Goal: Navigation & Orientation: Find specific page/section

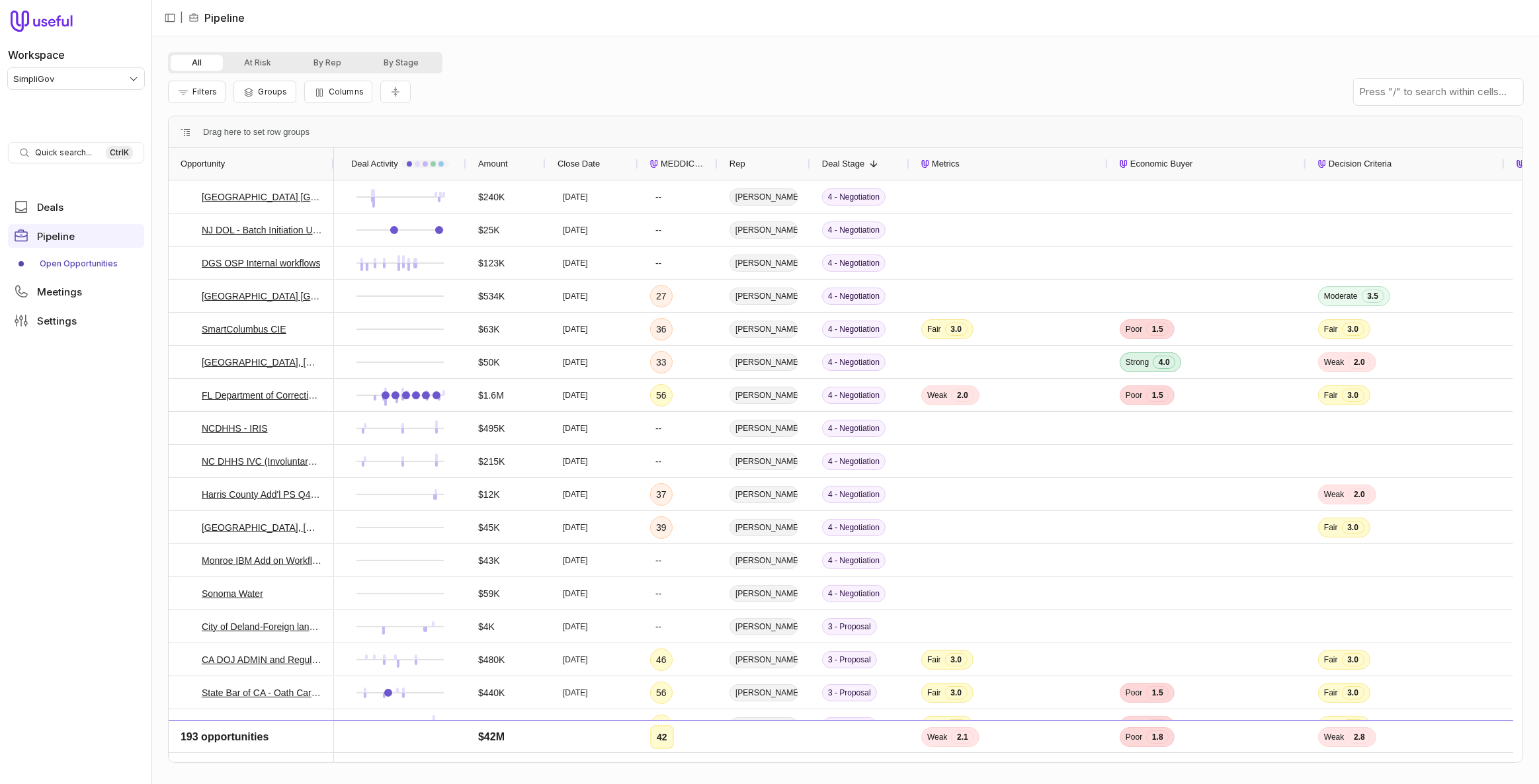
click at [44, 80] on html "Workspace SimpliGov Quick search... Ctrl K Deals Pipeline Open Opportunities Me…" at bounding box center [770, 392] width 1539 height 784
click at [79, 467] on html "Workspace SimpliGov Quick search... Ctrl K Deals Pipeline Open Opportunities Me…" at bounding box center [770, 392] width 1539 height 784
click at [529, 227] on div "$25K" at bounding box center [506, 229] width 55 height 31
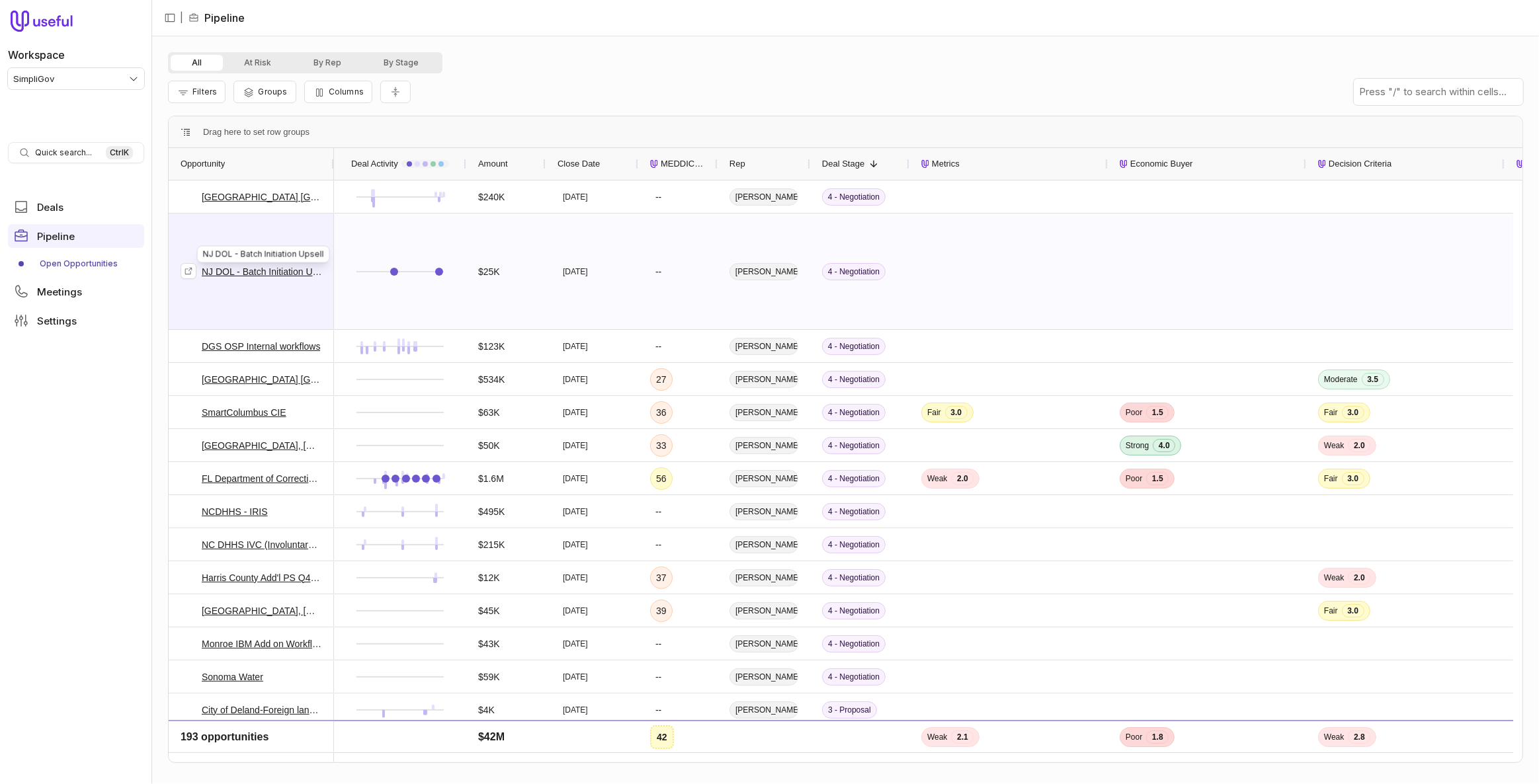
click at [292, 274] on link "NJ DOL - Batch Initiation Upsell" at bounding box center [261, 272] width 120 height 16
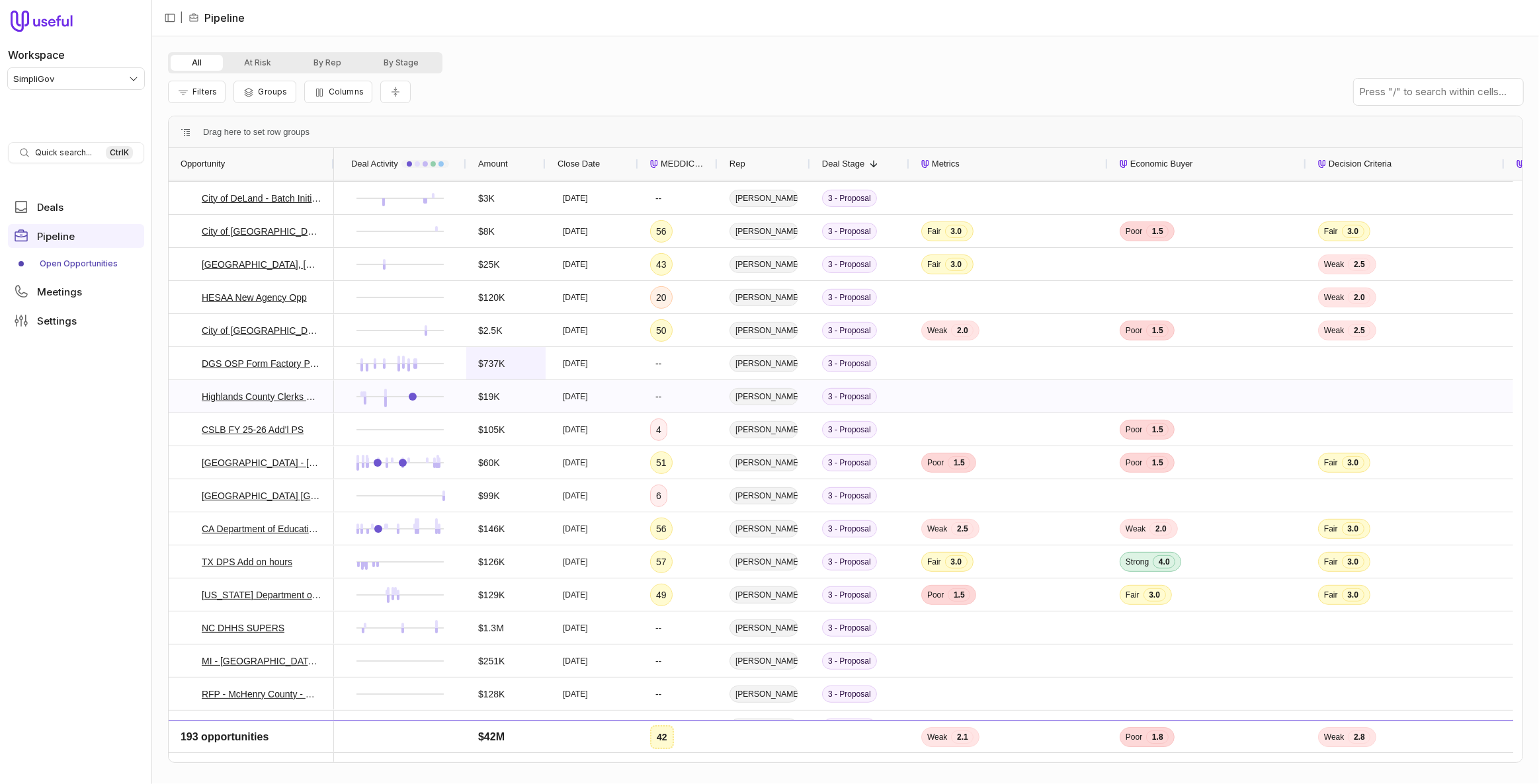
scroll to position [660, 0]
click at [290, 393] on link "Highlands County Clerks Office, [GEOGRAPHIC_DATA] - SGAP" at bounding box center [261, 396] width 120 height 16
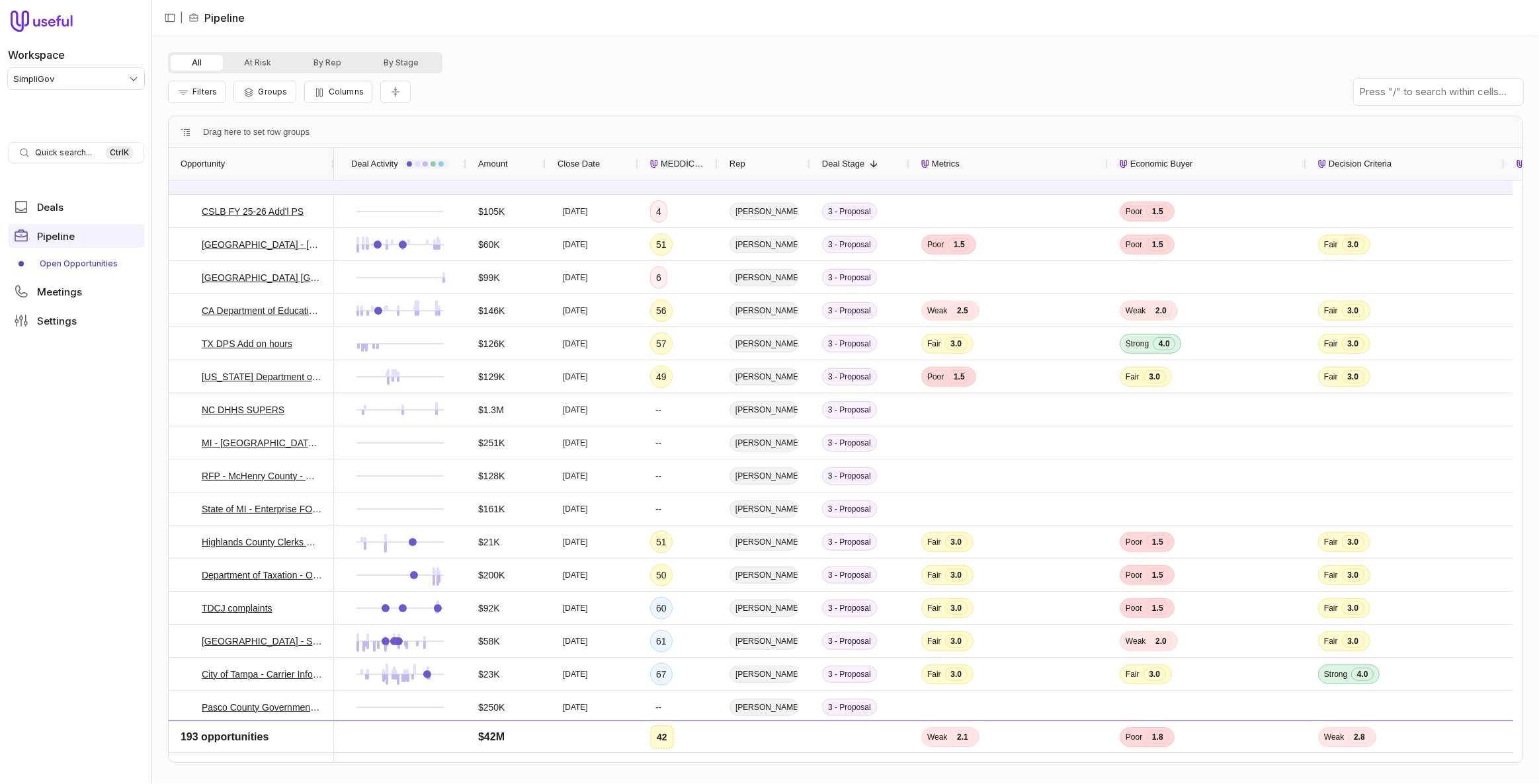
click at [92, 79] on html "Workspace SimpliGov Quick search... Ctrl K Deals Pipeline Open Opportunities Me…" at bounding box center [770, 392] width 1539 height 784
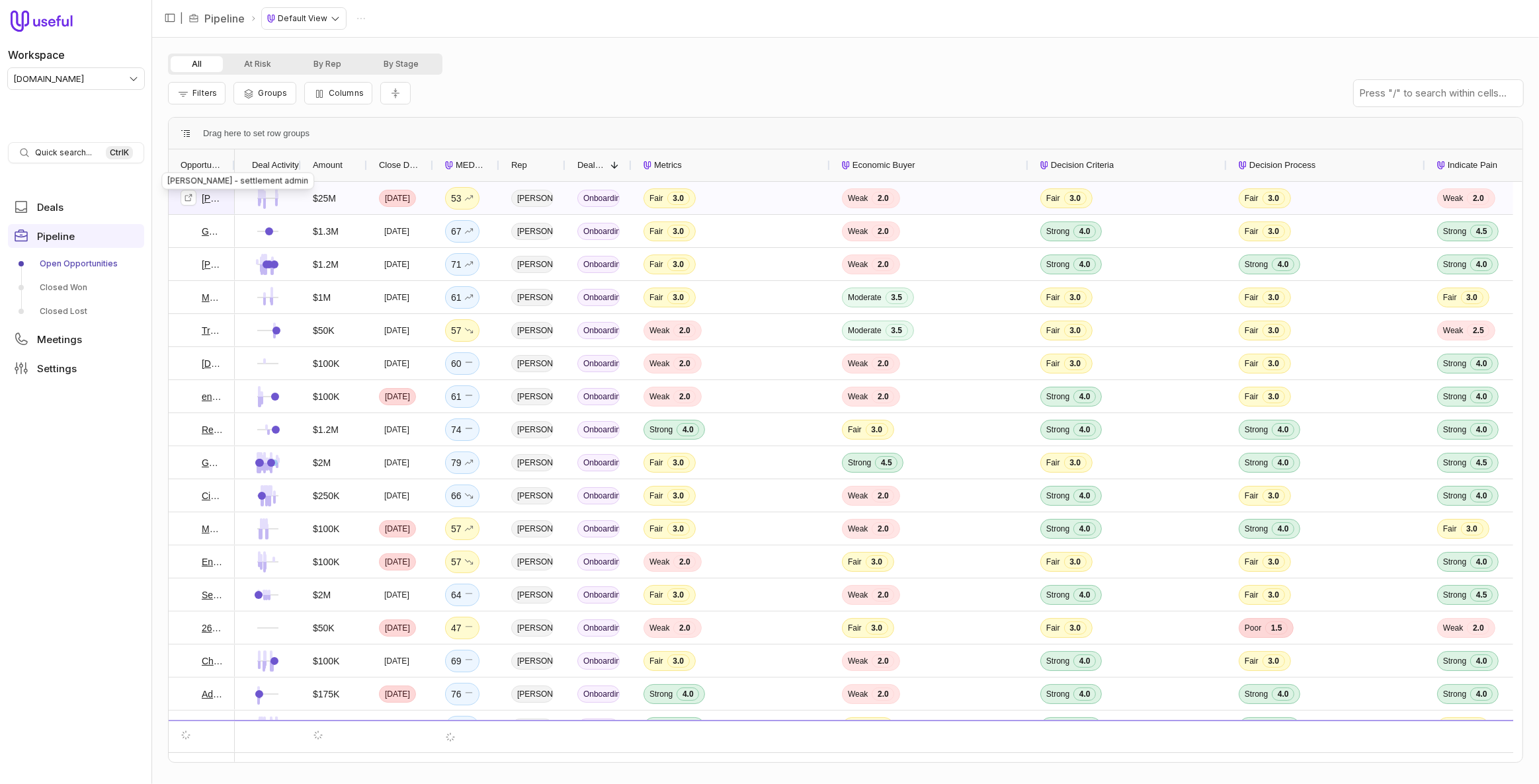
click at [214, 199] on link "Kroll - settlement admin" at bounding box center [212, 199] width 21 height 16
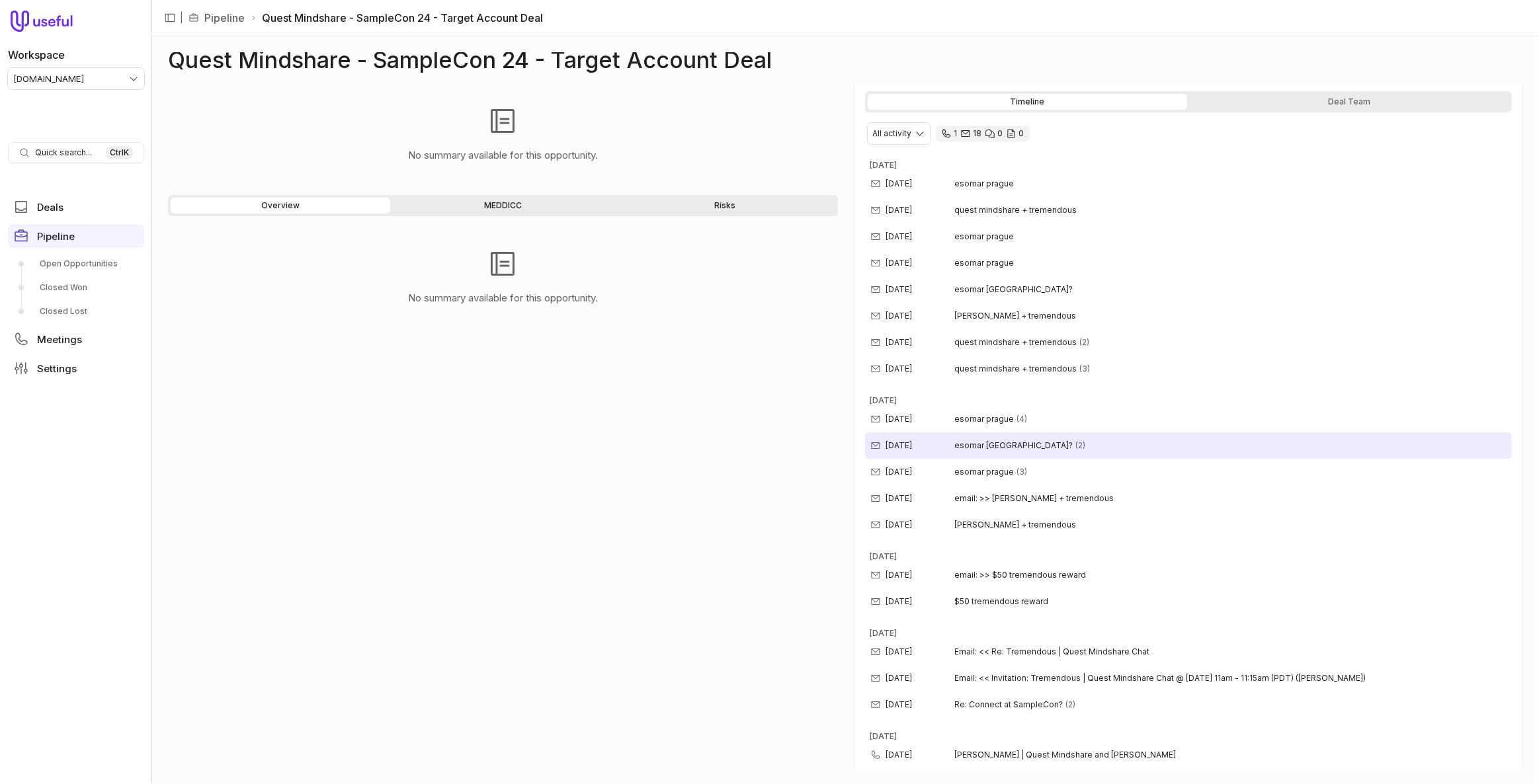
scroll to position [262, 0]
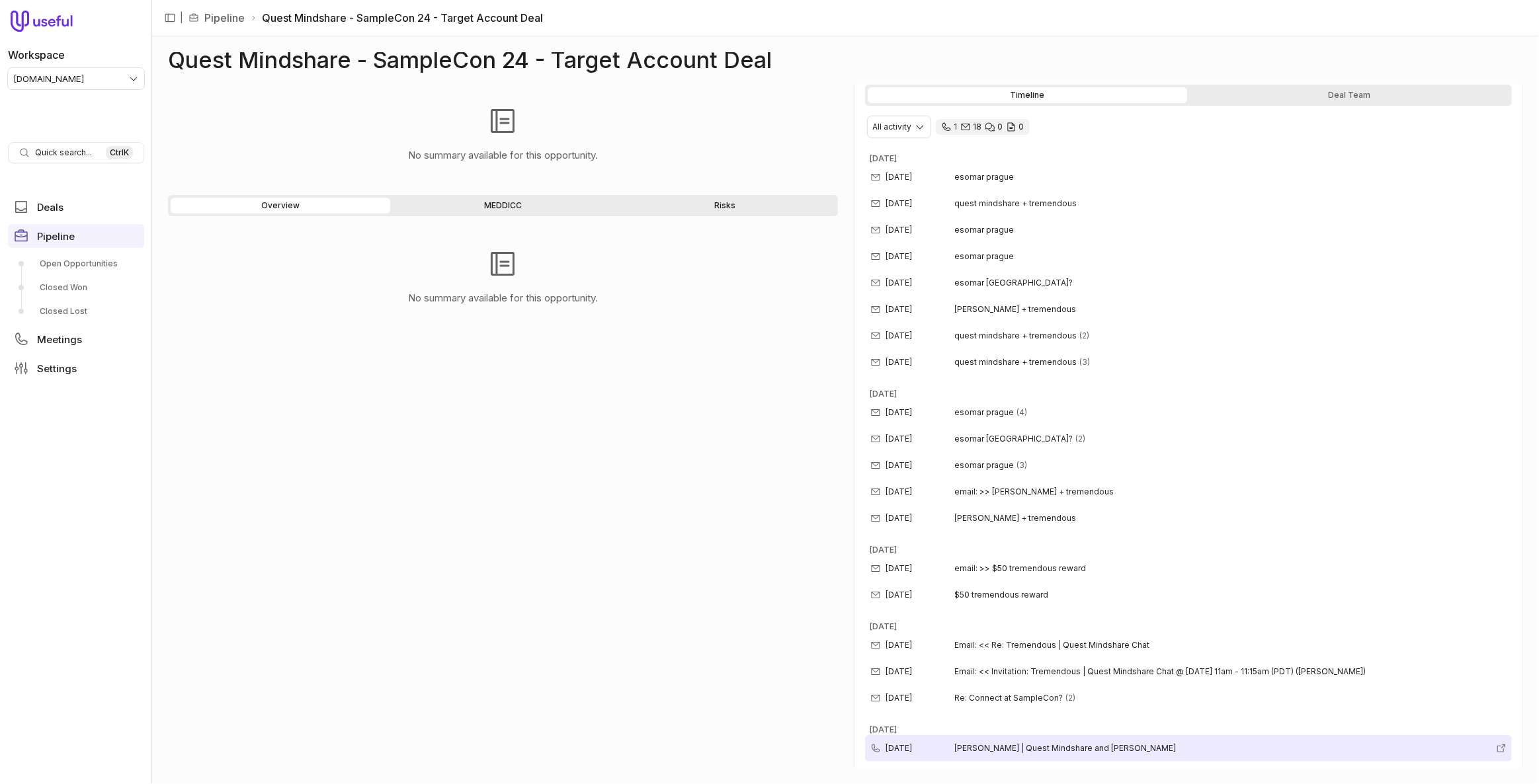
click at [1088, 753] on div "[DATE] [PERSON_NAME] | Quest Mindshare and [PERSON_NAME]" at bounding box center [1189, 748] width 647 height 26
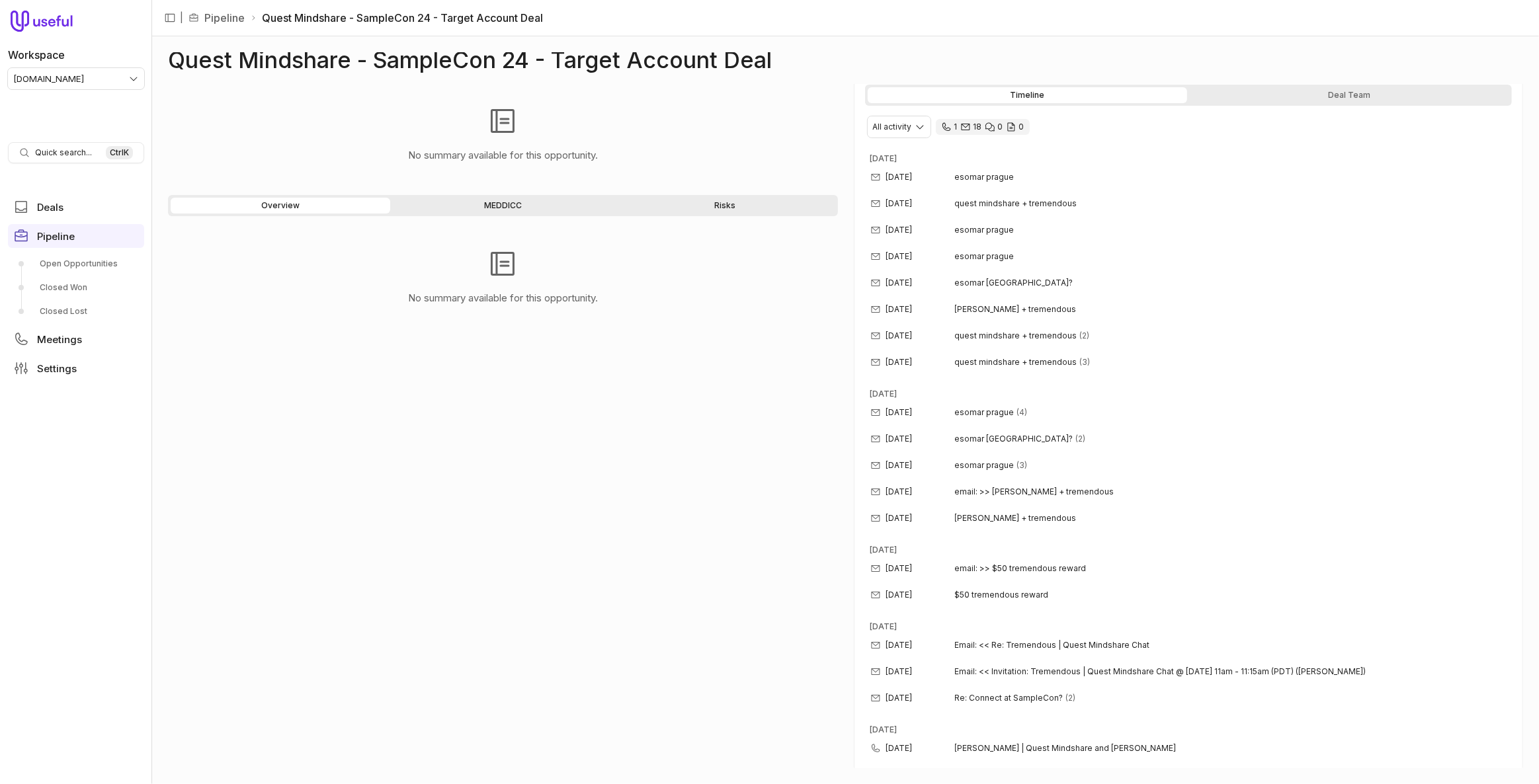
click at [803, 47] on div "Quest Mindshare - SampleCon 24 - Target Account Deal No summary available for t…" at bounding box center [845, 410] width 1387 height 747
click at [84, 73] on html "Workspace tremendous.com Quick search... Ctrl K Deals Pipeline Open Opportuniti…" at bounding box center [770, 392] width 1539 height 784
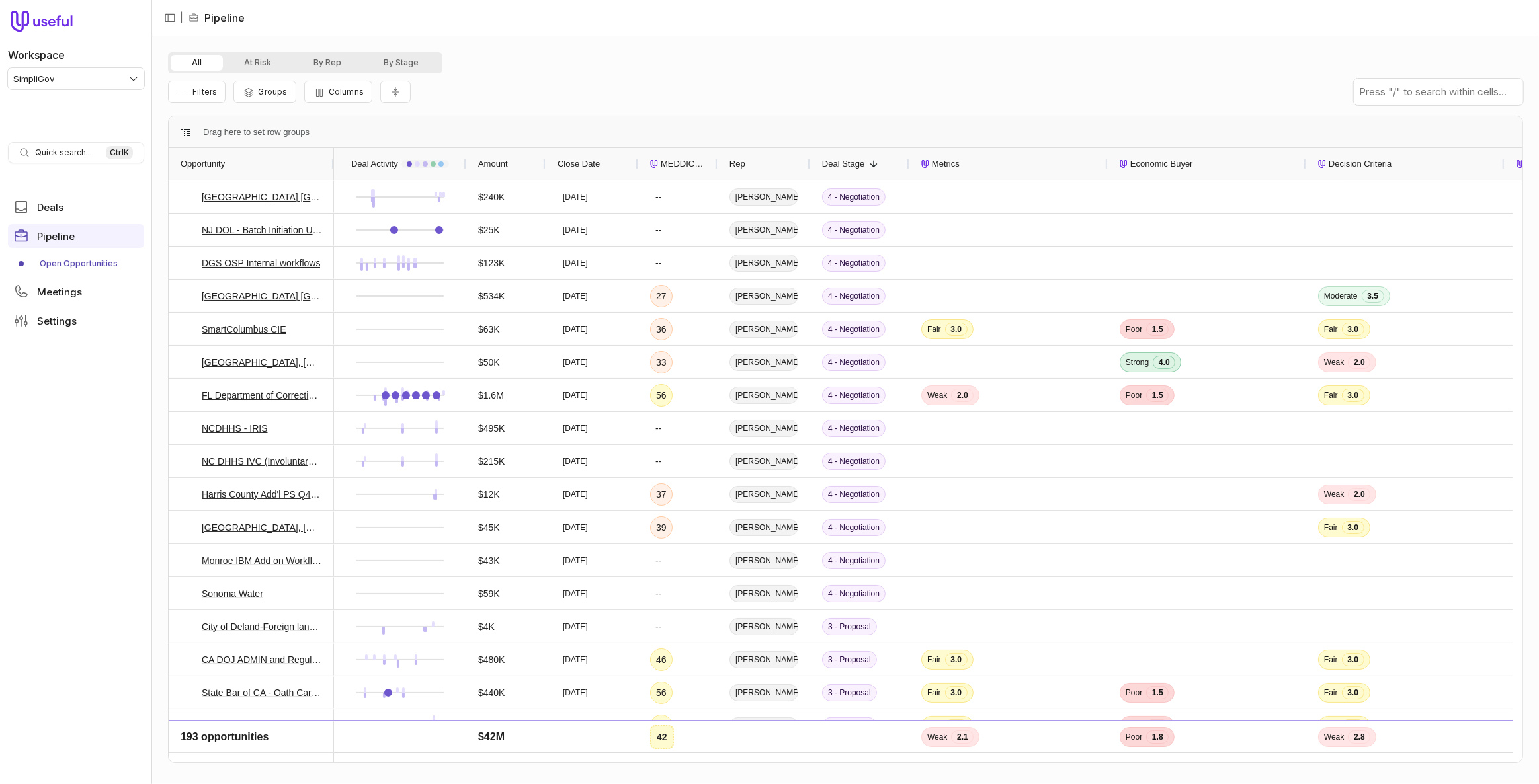
click at [697, 163] on span "MEDDICC Score" at bounding box center [682, 163] width 45 height 16
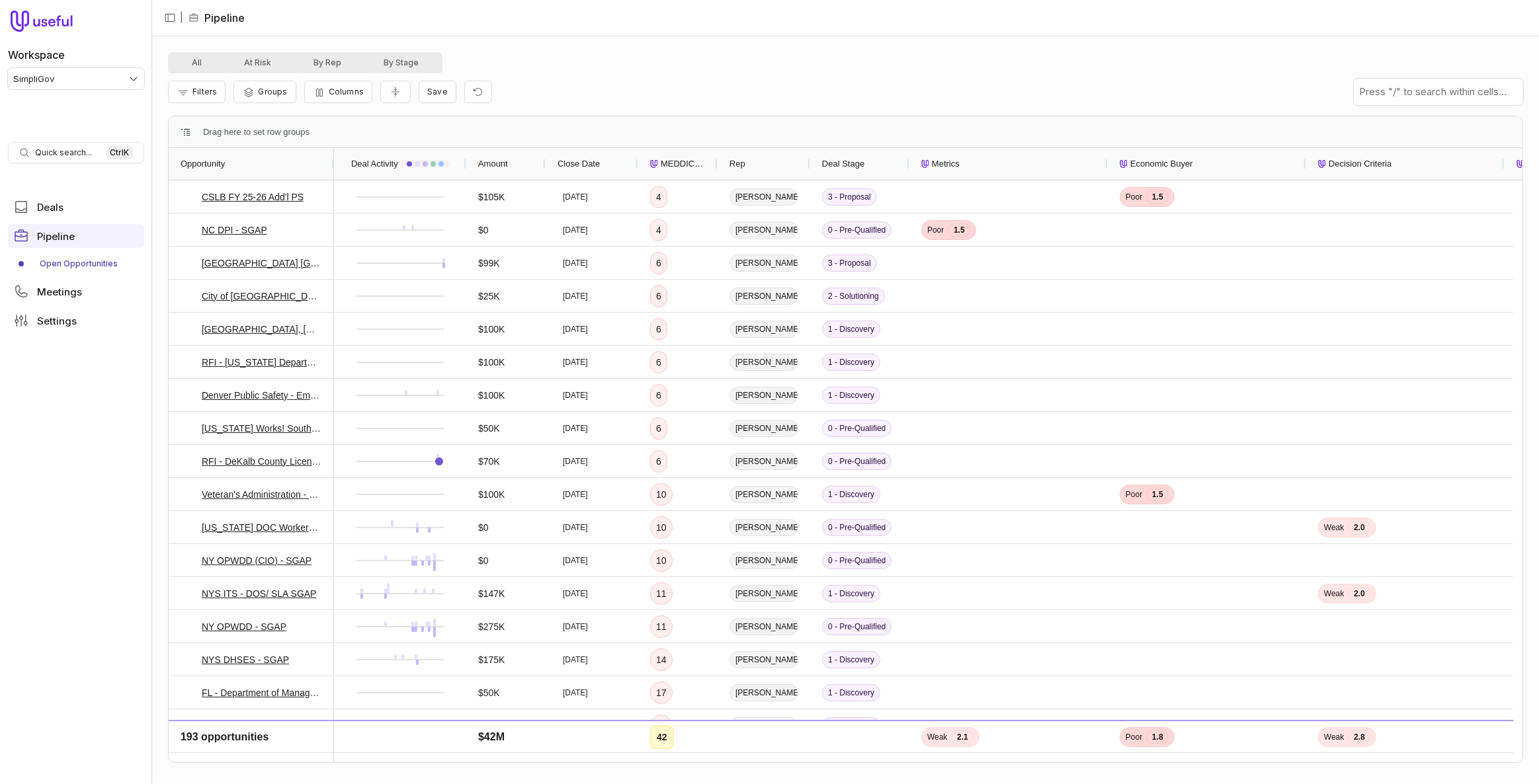
click at [697, 163] on span "MEDDICC Score" at bounding box center [682, 163] width 45 height 16
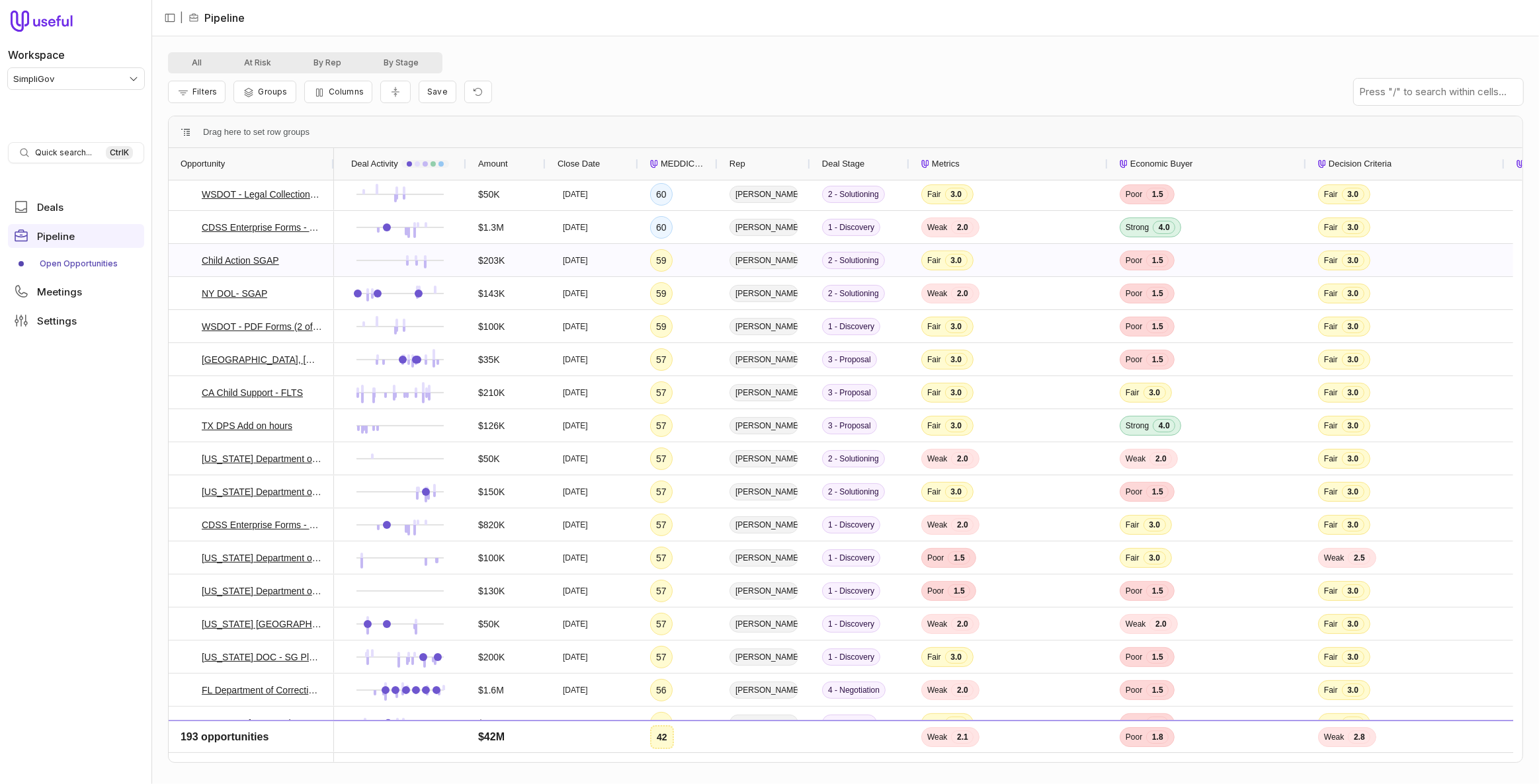
scroll to position [300, 0]
click at [385, 59] on button "By Stage" at bounding box center [401, 62] width 77 height 16
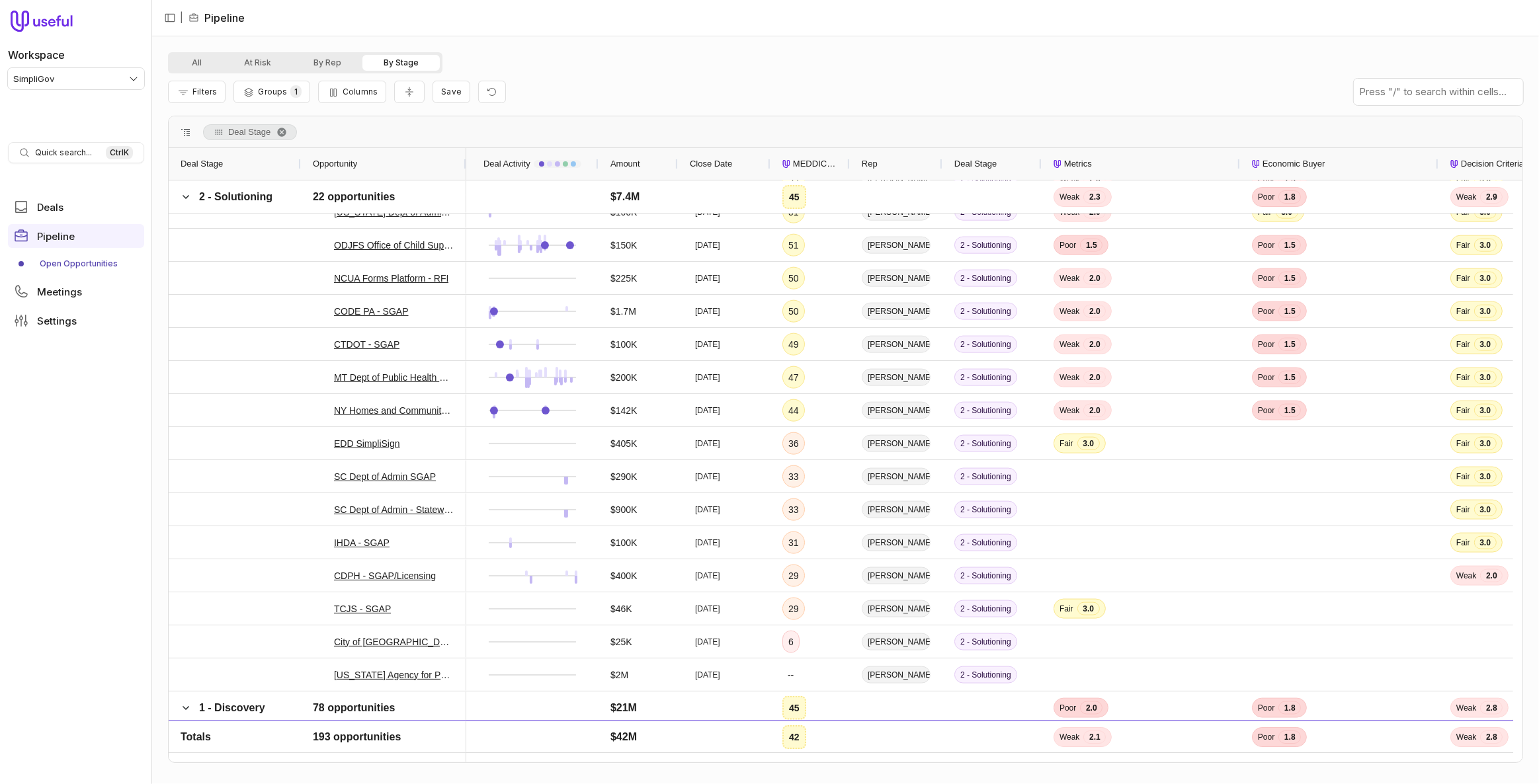
scroll to position [2102, 0]
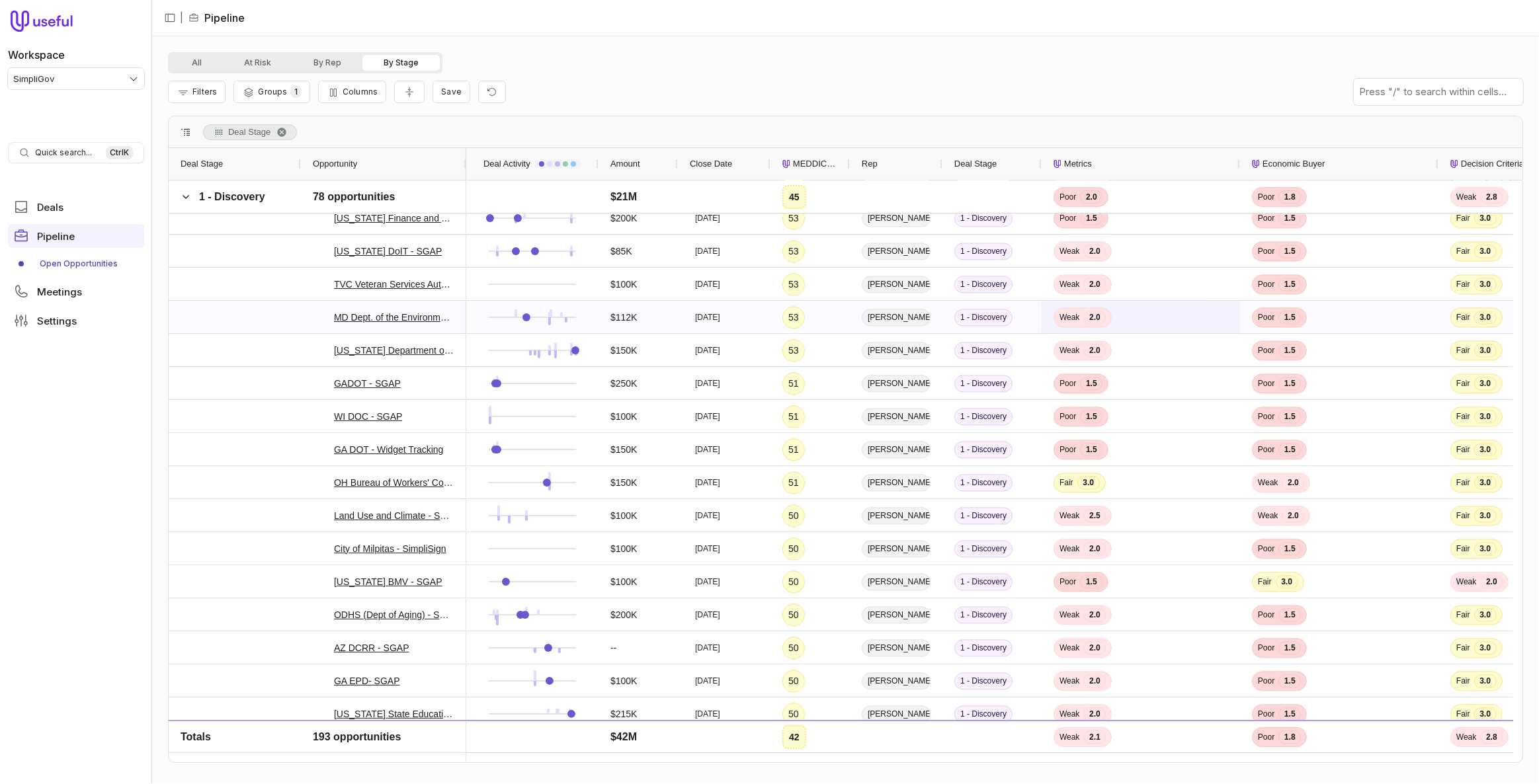
click at [1193, 329] on span "Weak 2.0" at bounding box center [1141, 316] width 175 height 31
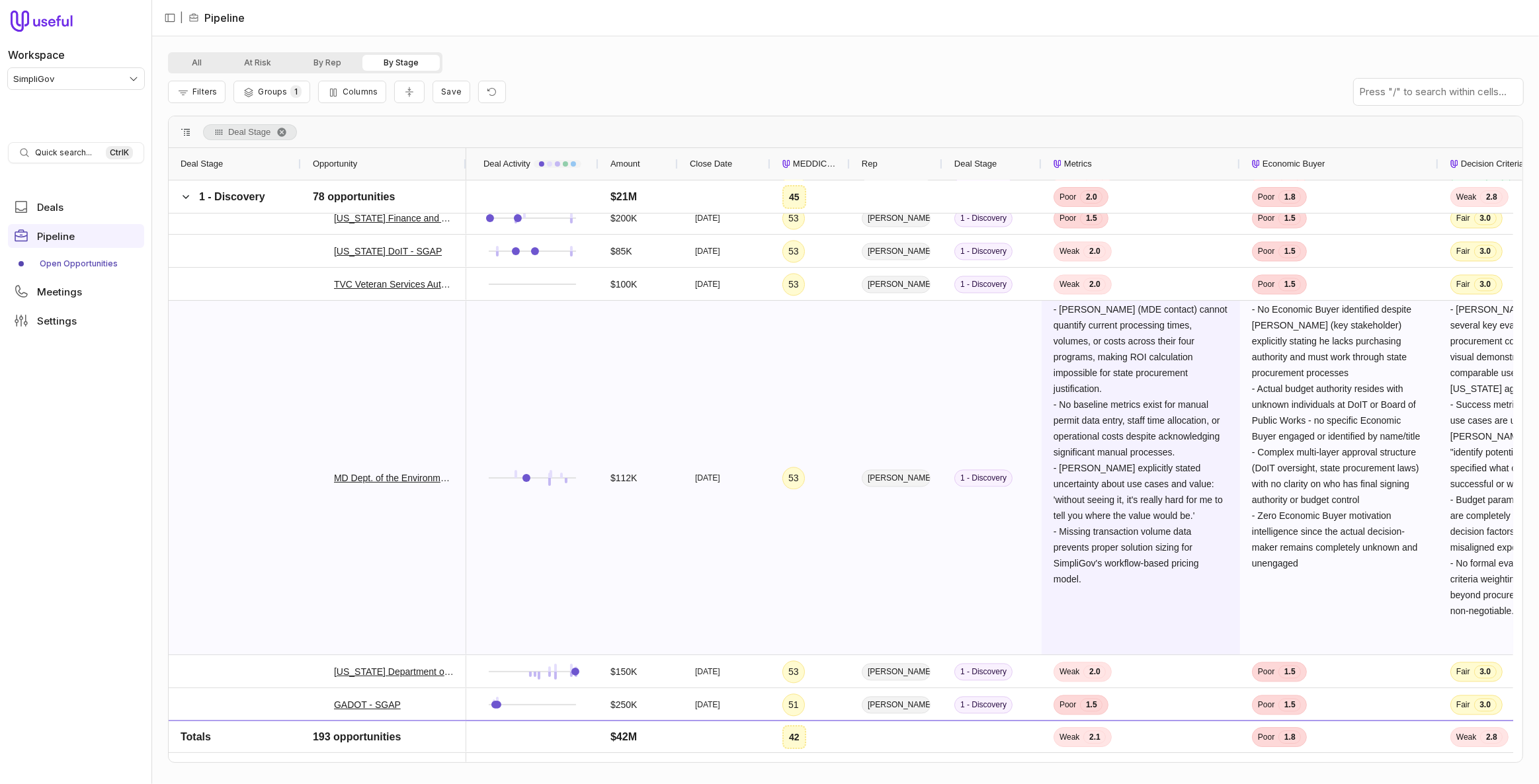
click at [1136, 420] on span "- [PERSON_NAME] (MDE contact) cannot quantify current processing times, volumes…" at bounding box center [1141, 444] width 177 height 280
